Goal: Task Accomplishment & Management: Manage account settings

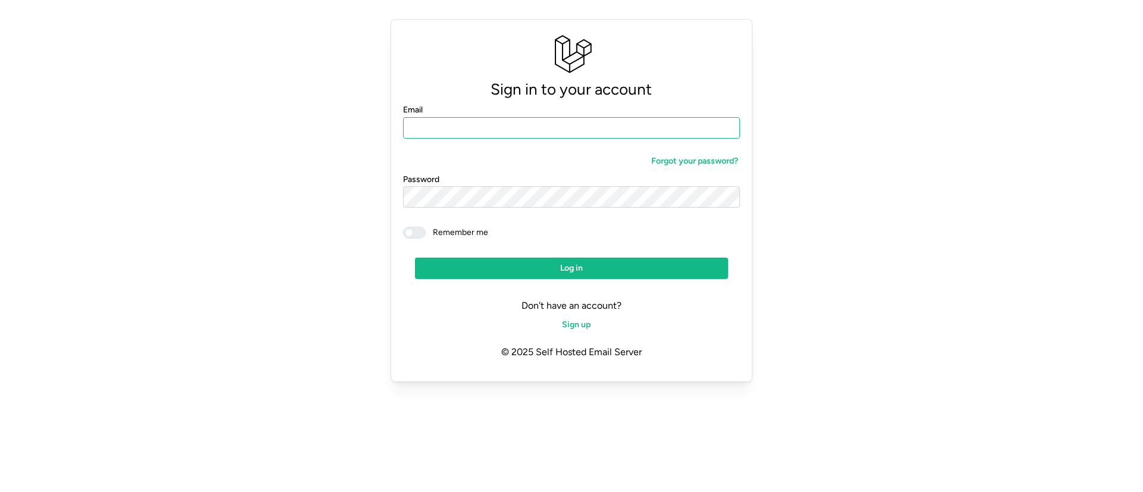
click at [446, 130] on input "Email" at bounding box center [571, 127] width 337 height 21
click at [451, 121] on input "Email" at bounding box center [571, 127] width 337 height 21
click at [0, 327] on com-1password-button at bounding box center [0, 401] width 0 height 0
type input "**********"
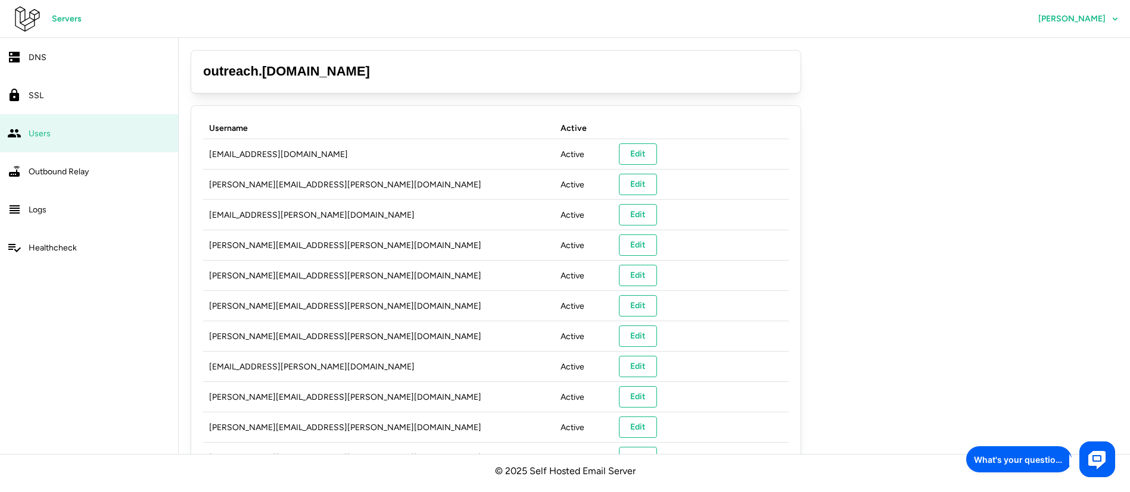
click at [64, 19] on span "Servers" at bounding box center [67, 19] width 30 height 20
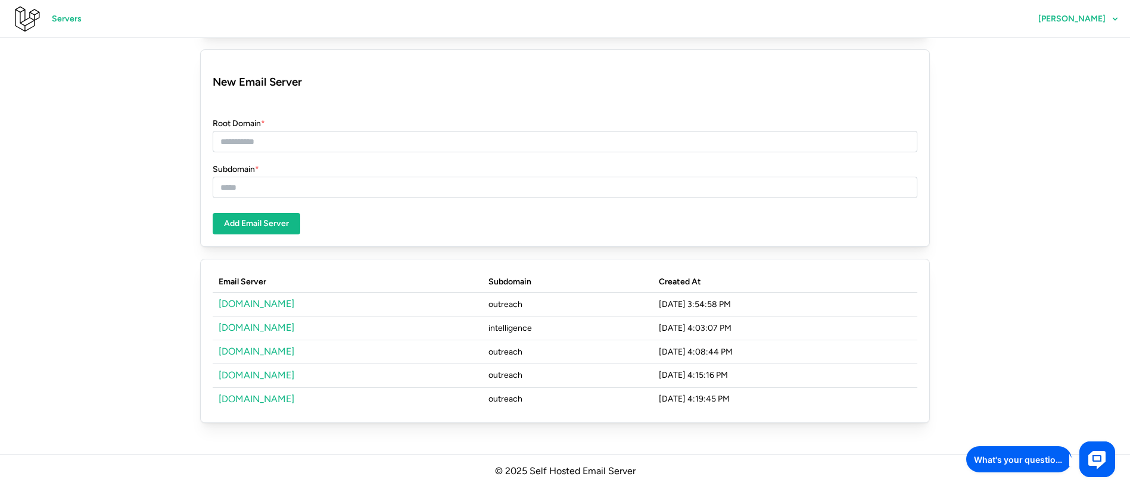
click at [251, 302] on link "[DOMAIN_NAME]" at bounding box center [257, 303] width 76 height 11
